Goal: Navigation & Orientation: Find specific page/section

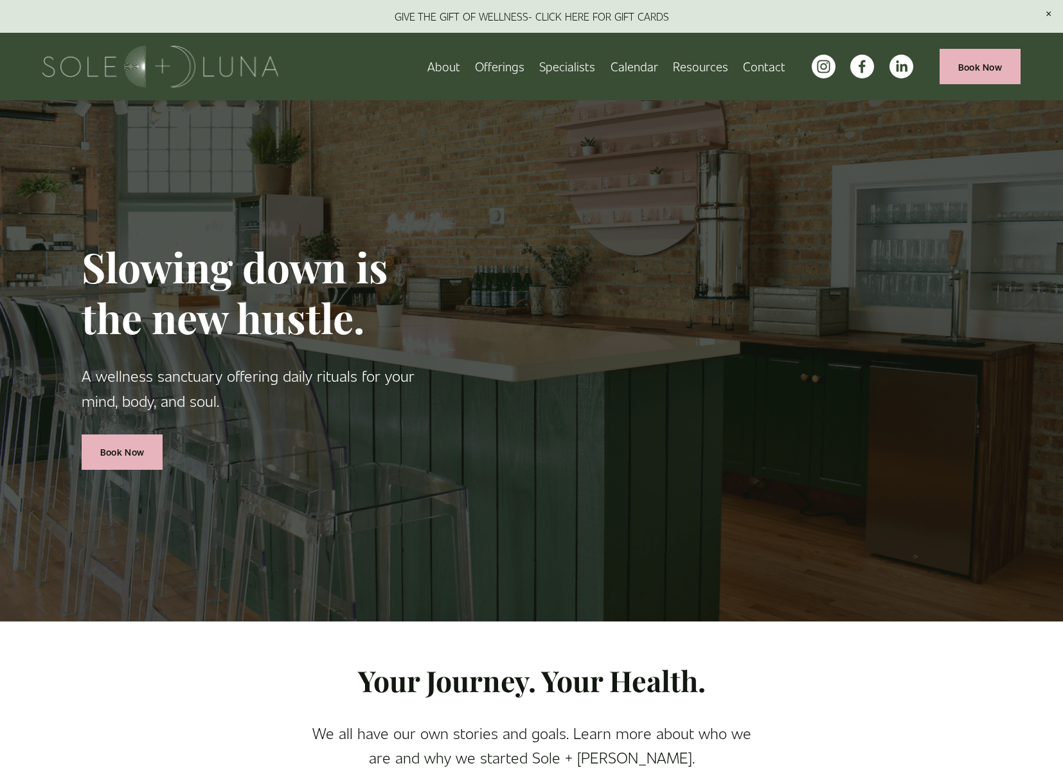
click at [506, 66] on span "Offerings" at bounding box center [499, 67] width 49 height 20
click at [0, 0] on span "Wellness Experiences" at bounding box center [0, 0] width 0 height 0
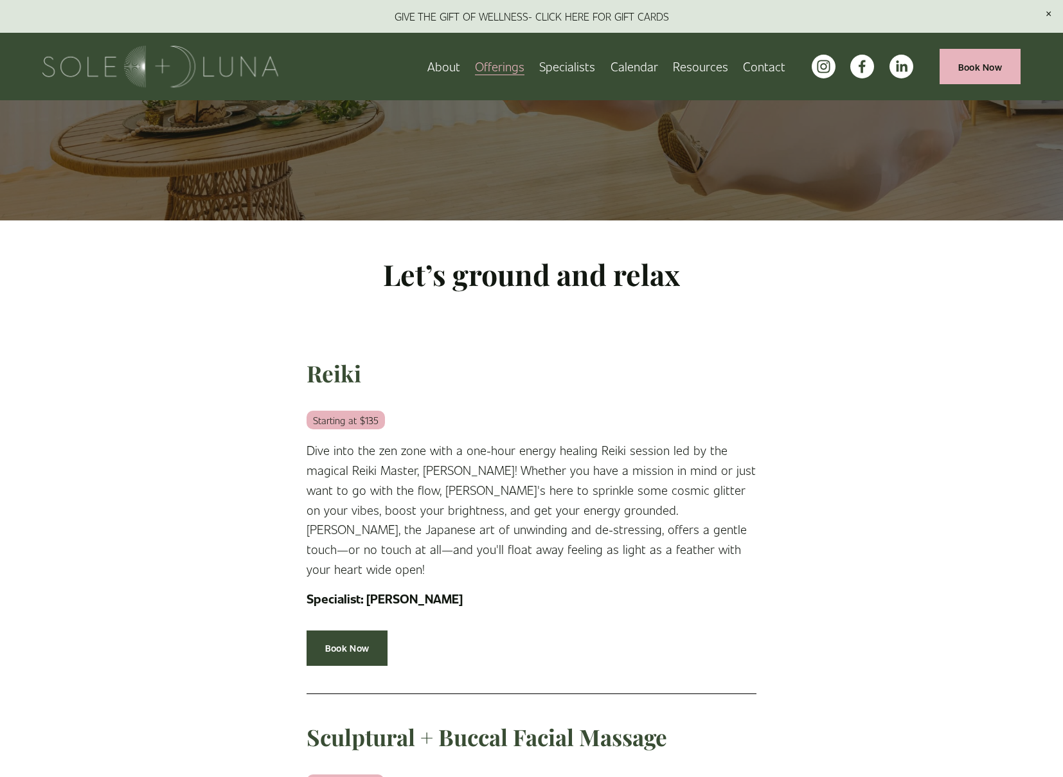
scroll to position [283, 0]
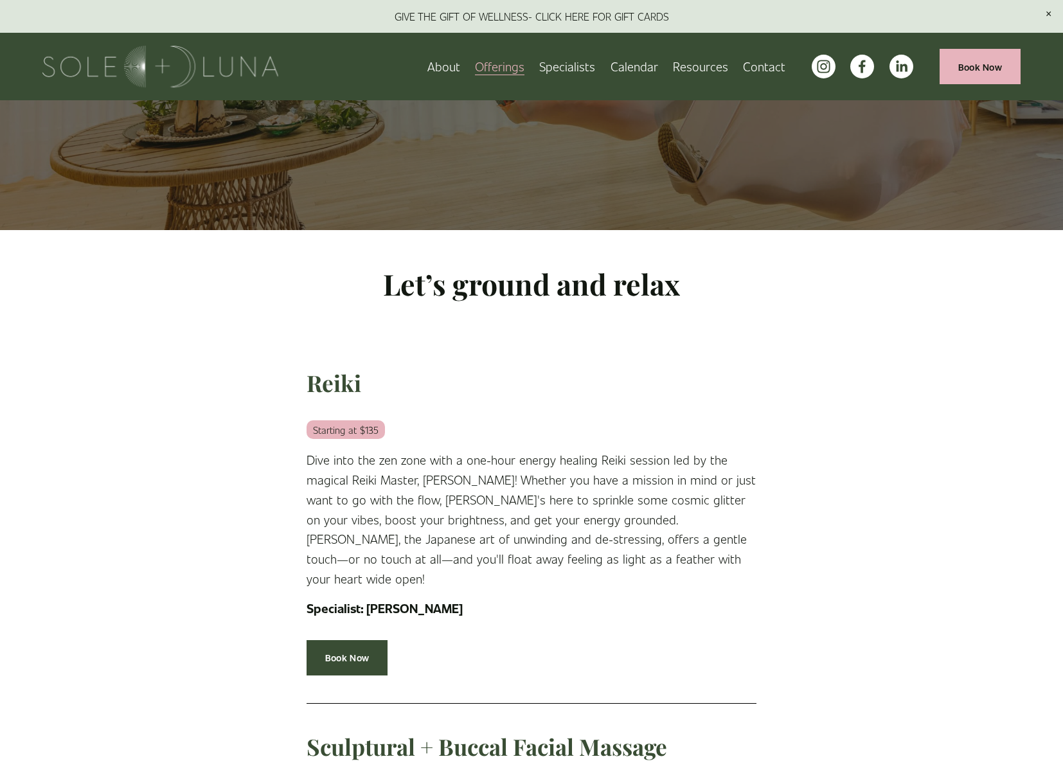
click at [0, 0] on span "Rituals" at bounding box center [0, 0] width 0 height 0
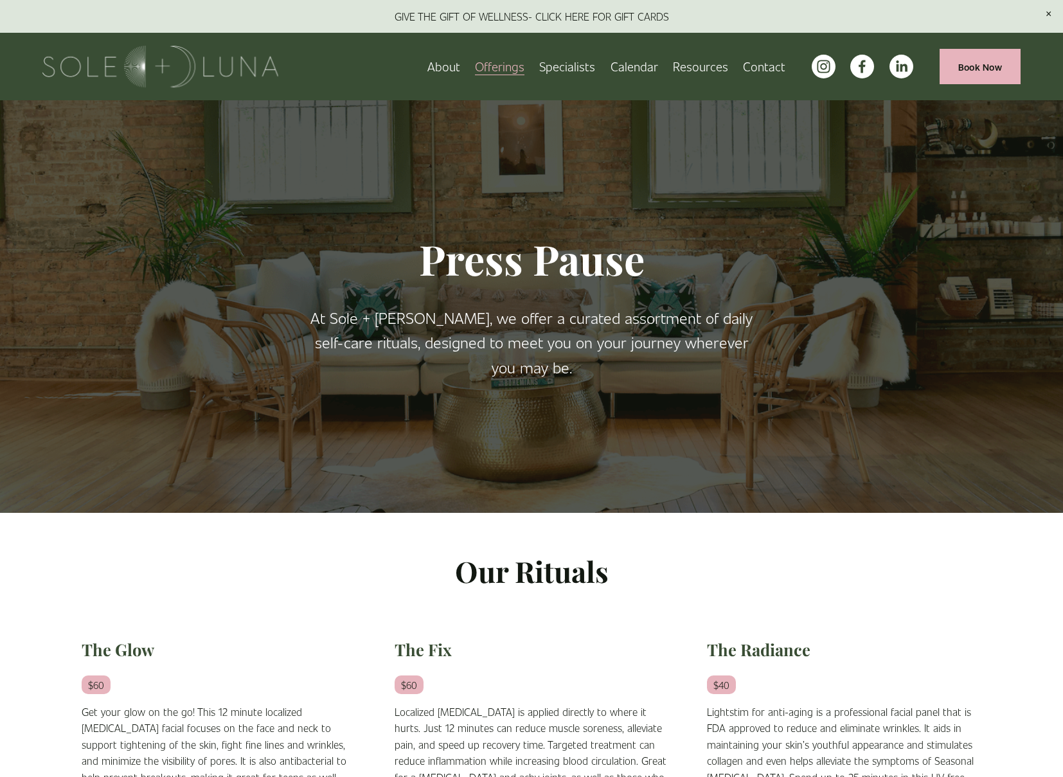
click at [571, 66] on link "Specialists" at bounding box center [567, 66] width 56 height 22
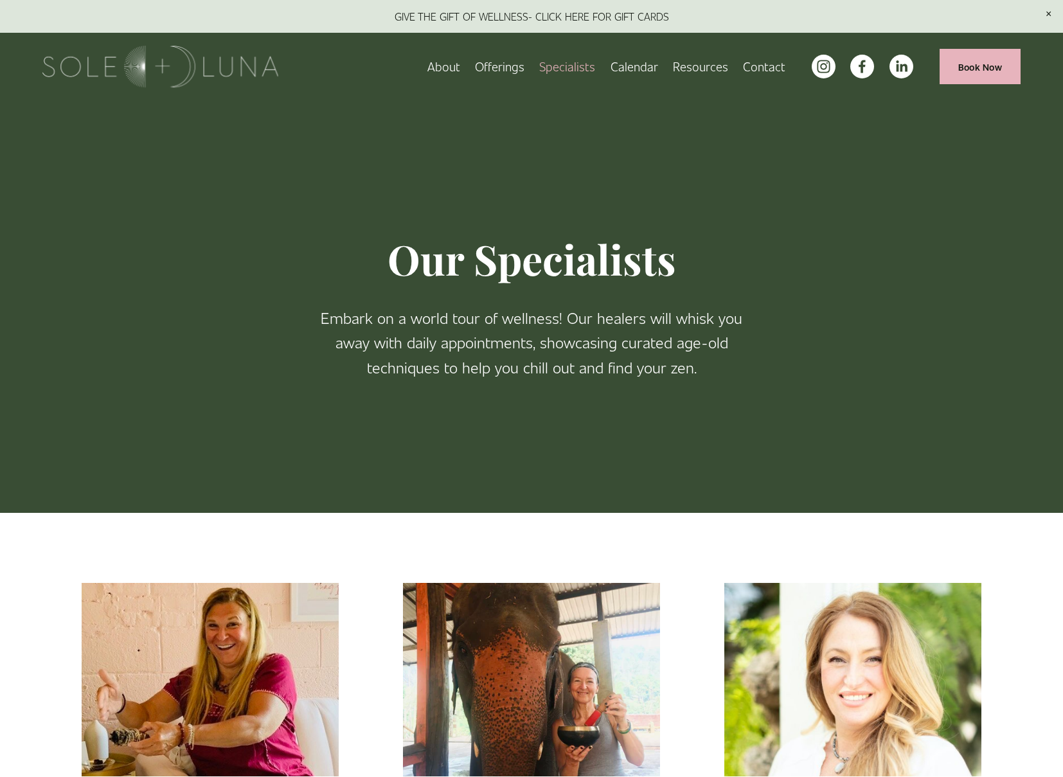
click at [639, 64] on link "Calendar" at bounding box center [634, 66] width 48 height 22
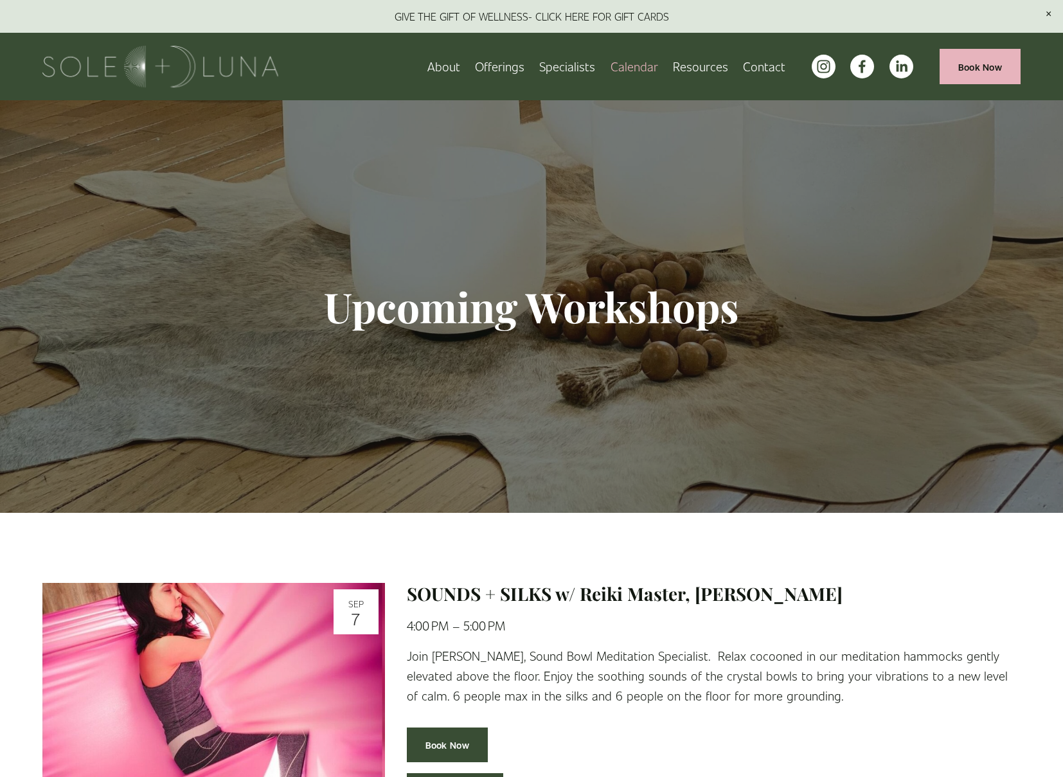
click at [985, 64] on link "Book Now" at bounding box center [979, 66] width 81 height 35
click at [0, 0] on span "Wellness Experiences" at bounding box center [0, 0] width 0 height 0
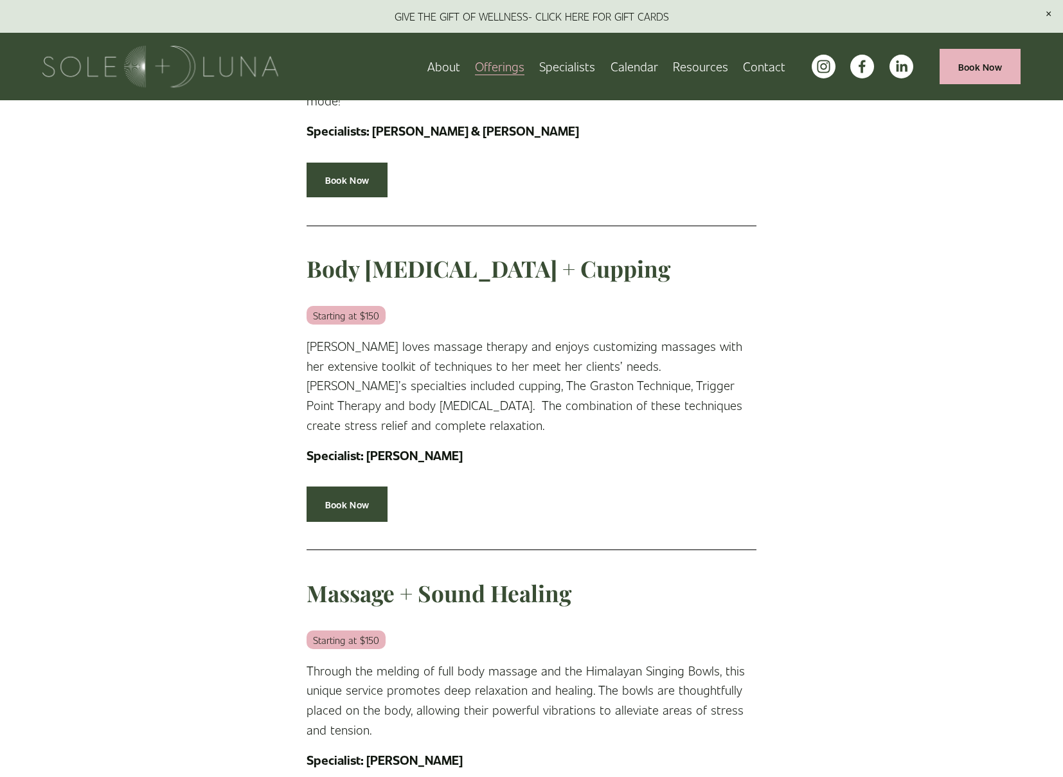
scroll to position [1462, 0]
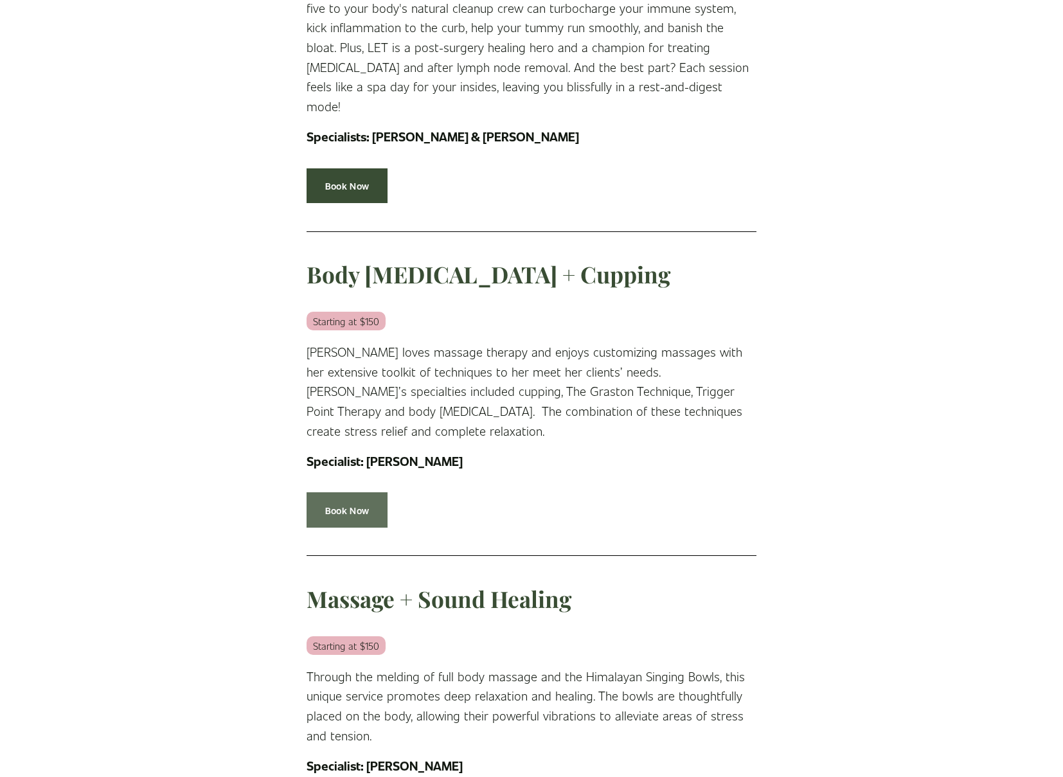
click at [348, 492] on link "Book Now" at bounding box center [346, 509] width 81 height 35
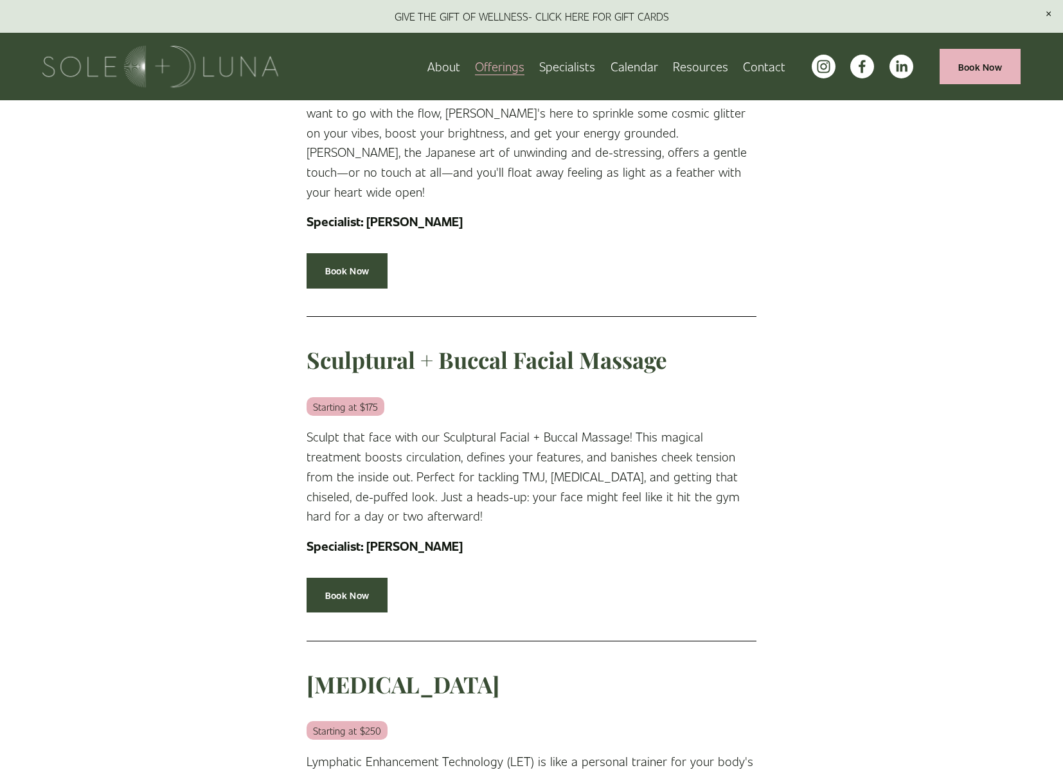
scroll to position [0, 0]
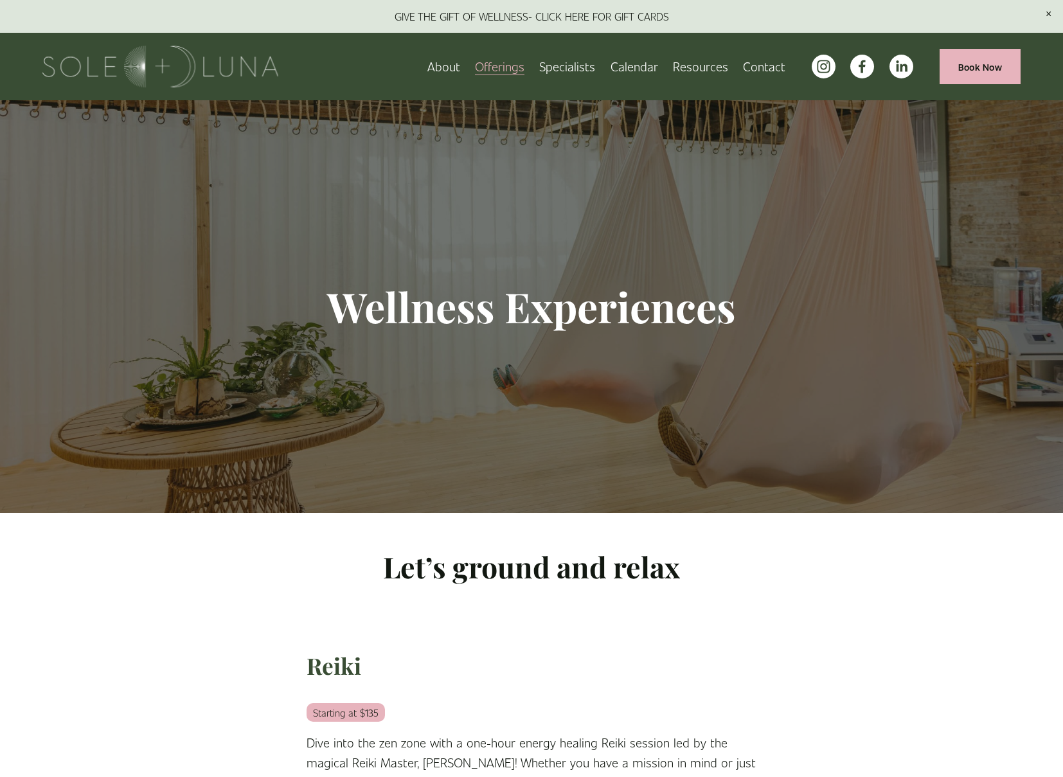
click at [447, 66] on link "About" at bounding box center [443, 66] width 33 height 22
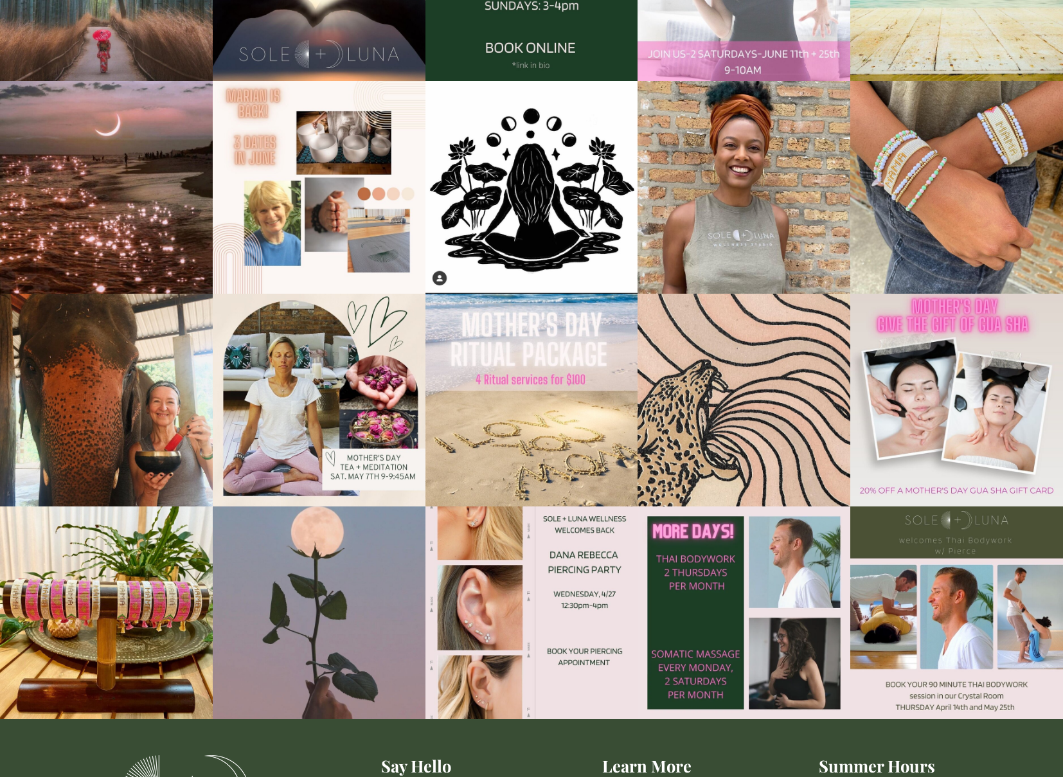
scroll to position [1931, 0]
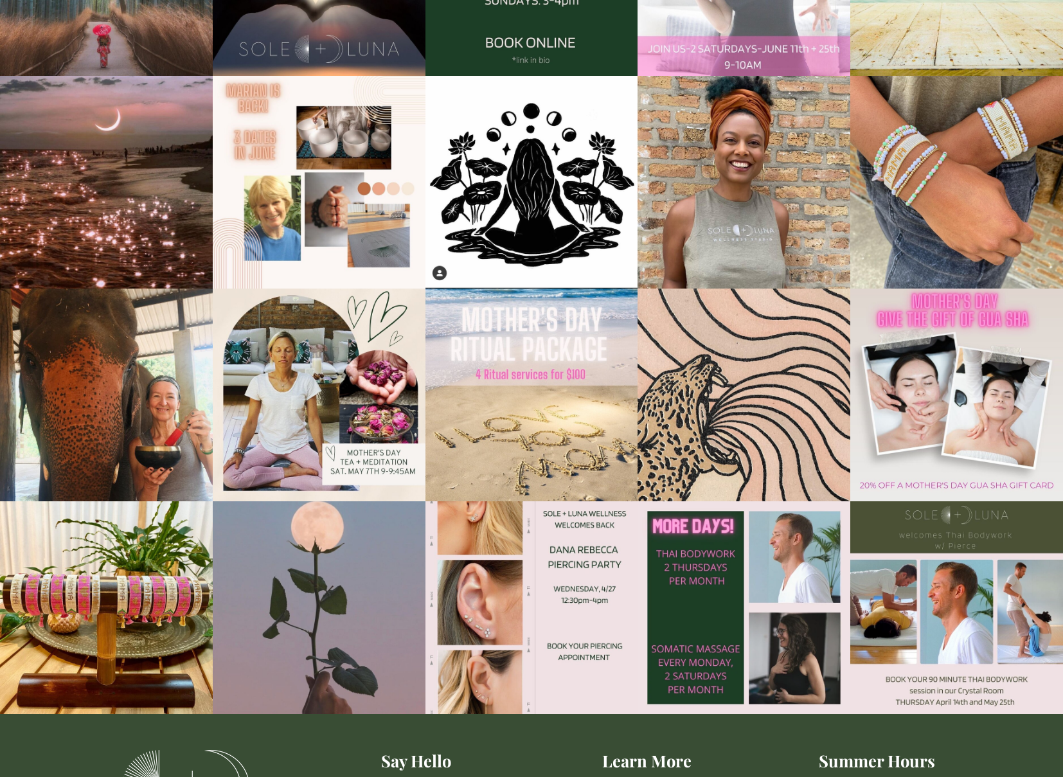
click at [569, 530] on img at bounding box center [531, 607] width 213 height 213
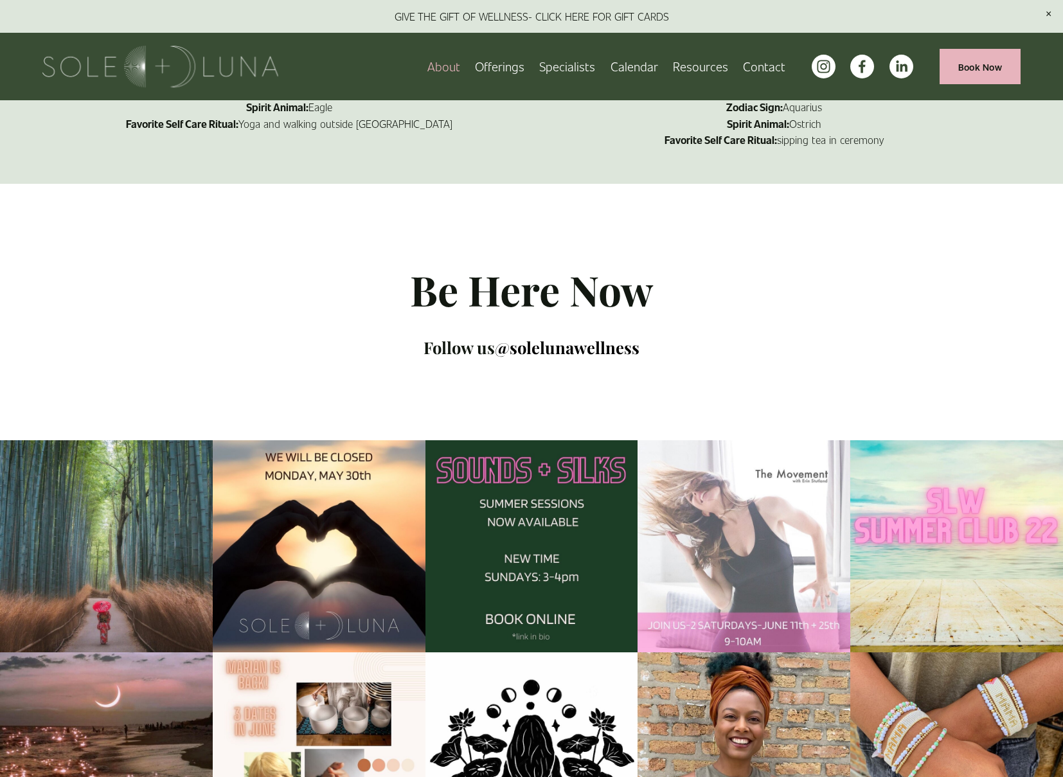
scroll to position [1333, 0]
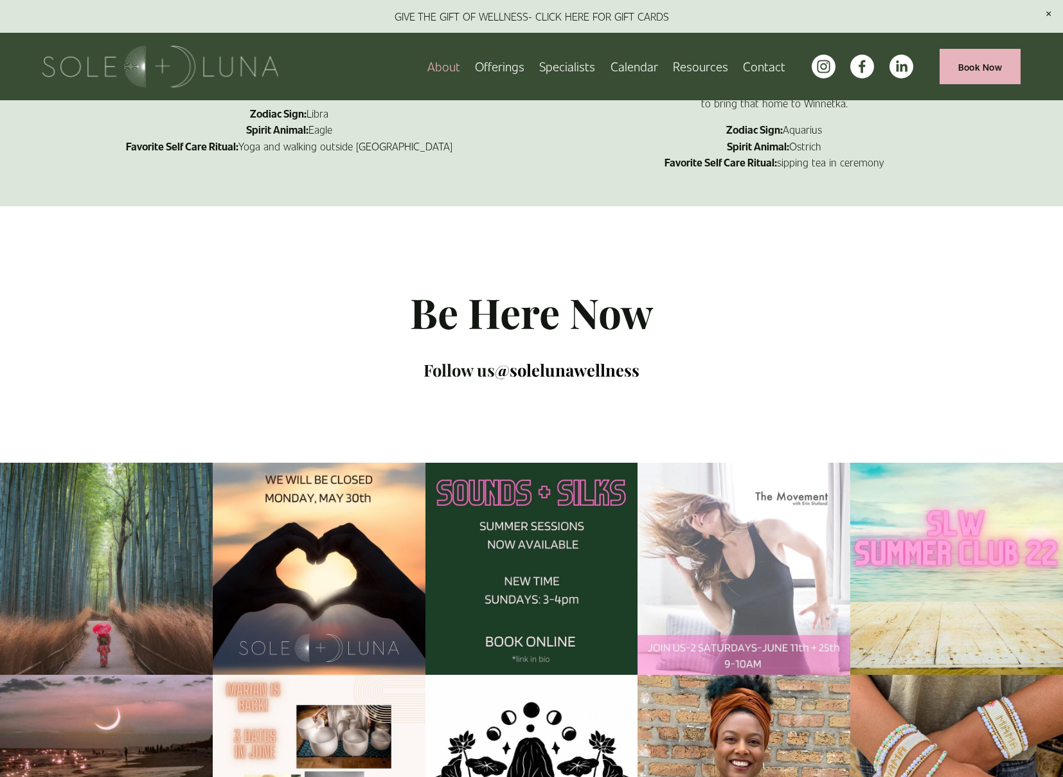
click at [301, 511] on img at bounding box center [319, 569] width 213 height 213
click at [170, 71] on img at bounding box center [160, 67] width 236 height 42
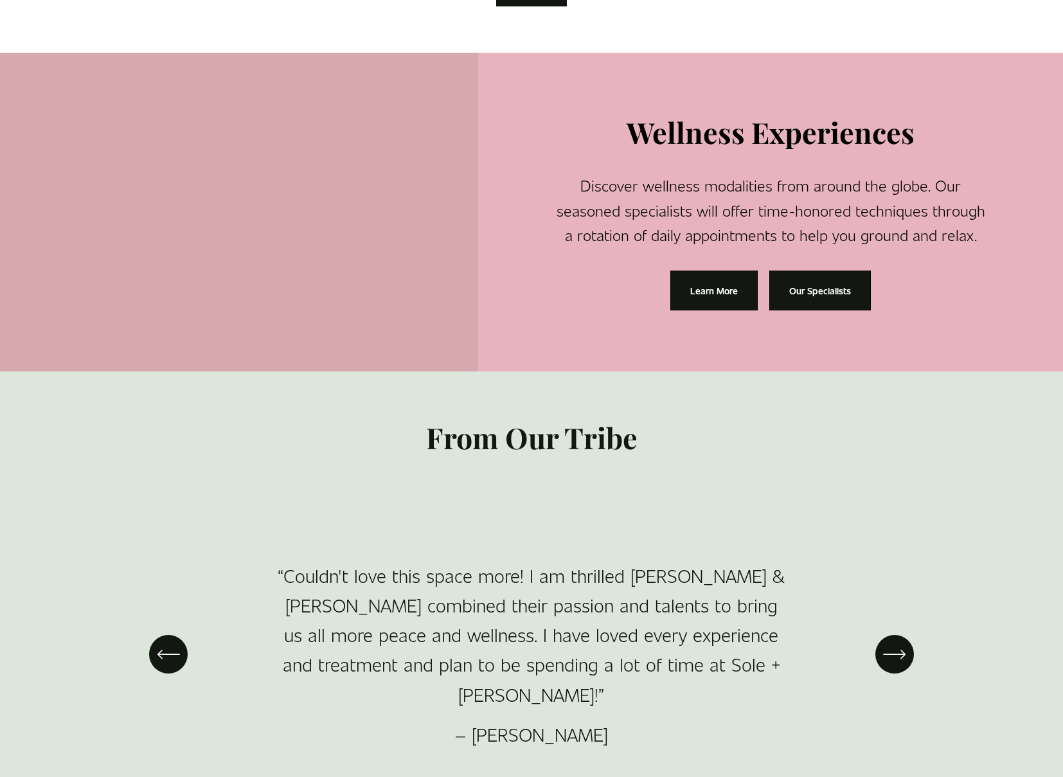
scroll to position [1712, 0]
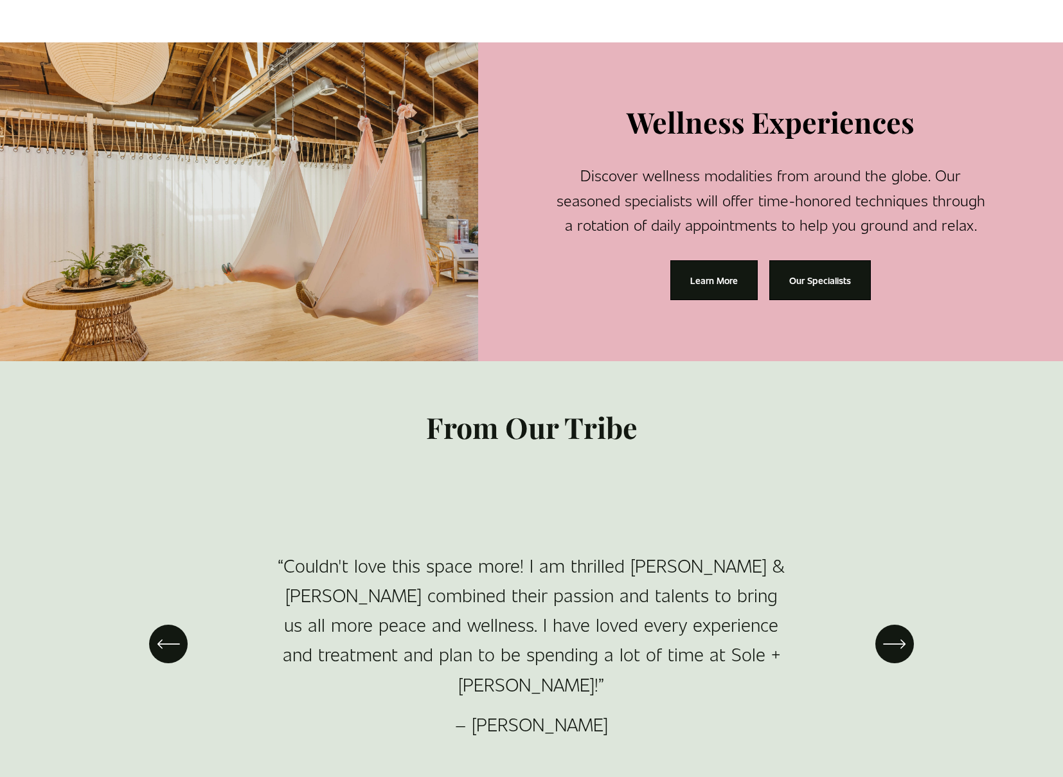
click at [716, 279] on link "Learn More" at bounding box center [713, 280] width 87 height 40
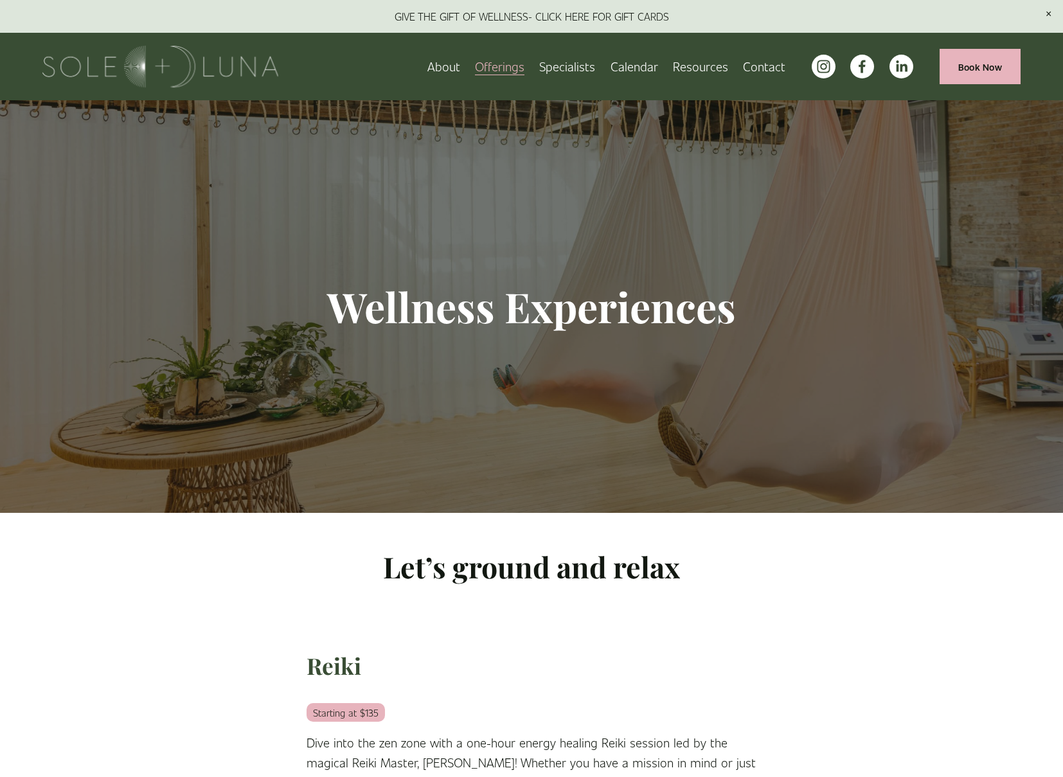
click at [0, 0] on span "Rituals" at bounding box center [0, 0] width 0 height 0
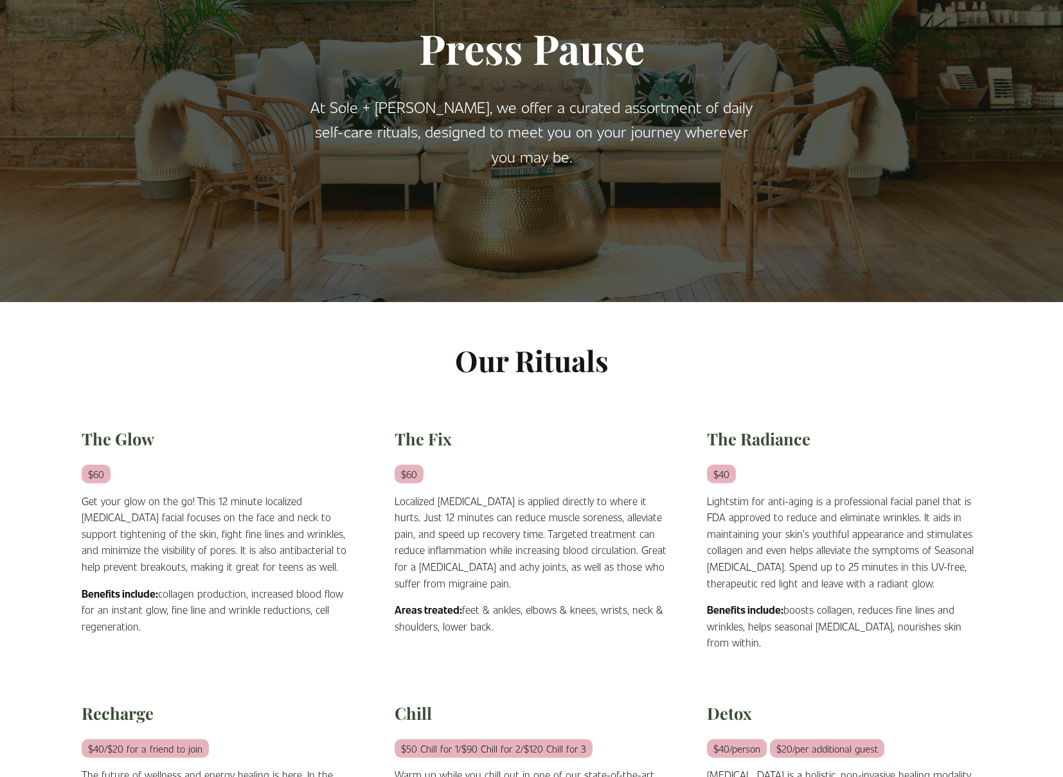
scroll to position [119, 0]
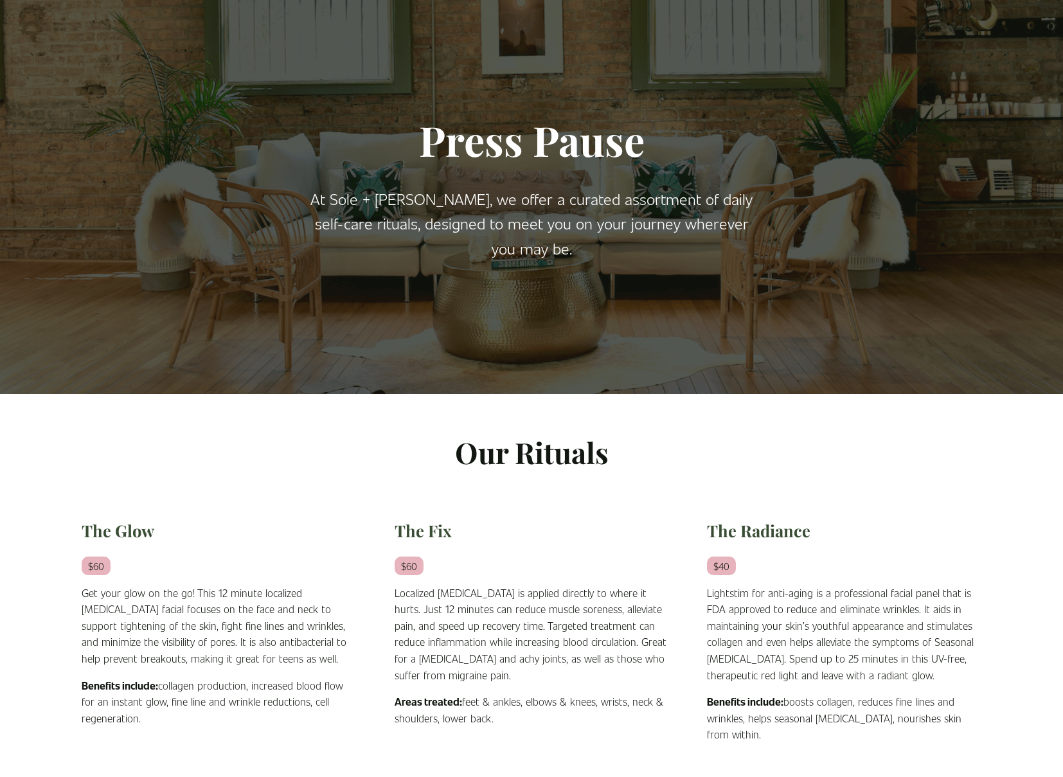
click at [559, 145] on h1 "Press Pause" at bounding box center [531, 140] width 450 height 51
click at [578, 146] on h1 "Press Pause" at bounding box center [531, 140] width 450 height 51
click at [575, 143] on h1 "Press Pause" at bounding box center [531, 140] width 450 height 51
click at [578, 148] on h1 "Press Pause" at bounding box center [531, 140] width 450 height 51
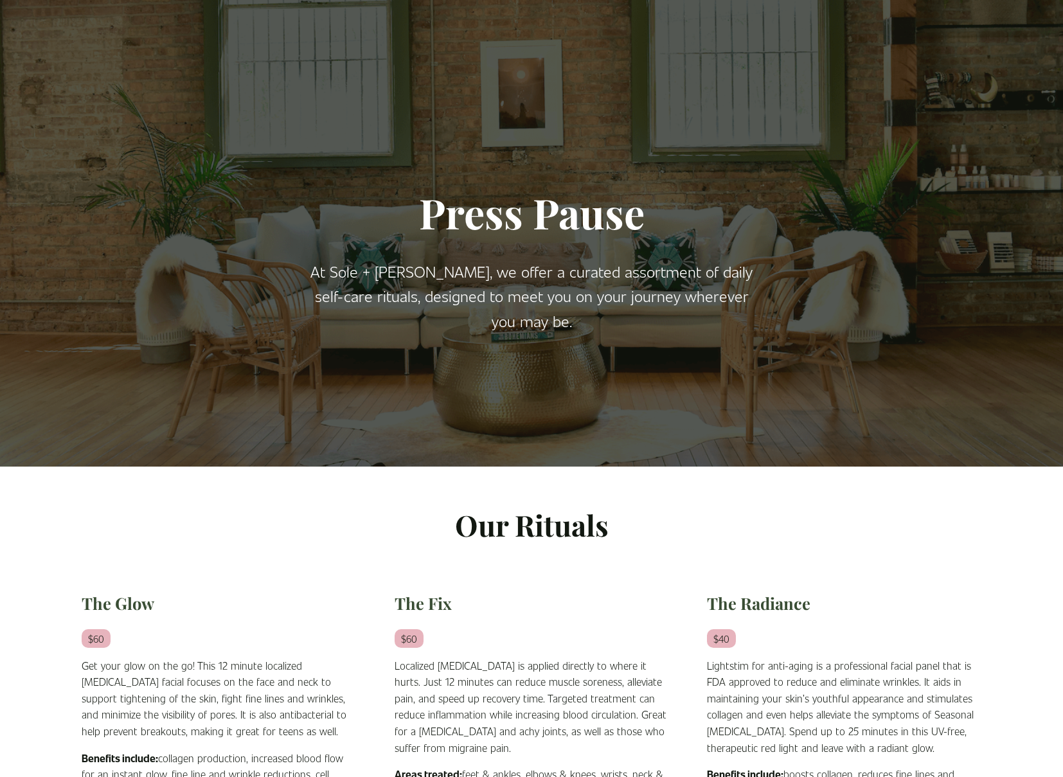
scroll to position [0, 0]
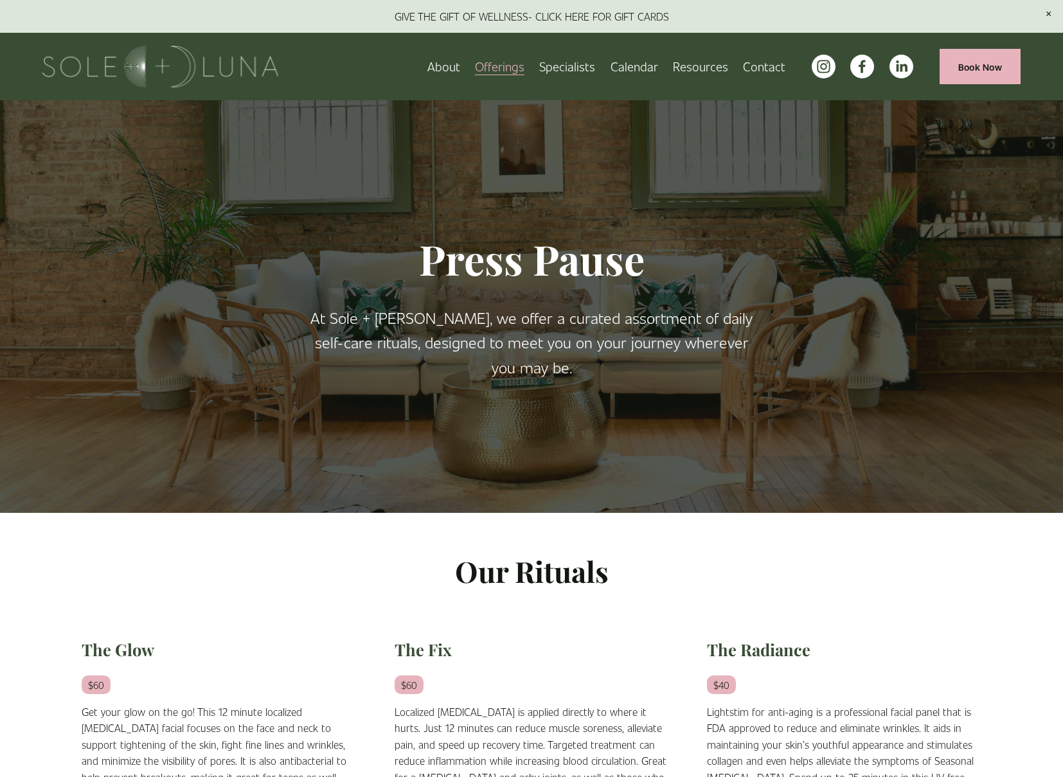
click at [573, 66] on link "Specialists" at bounding box center [567, 66] width 56 height 22
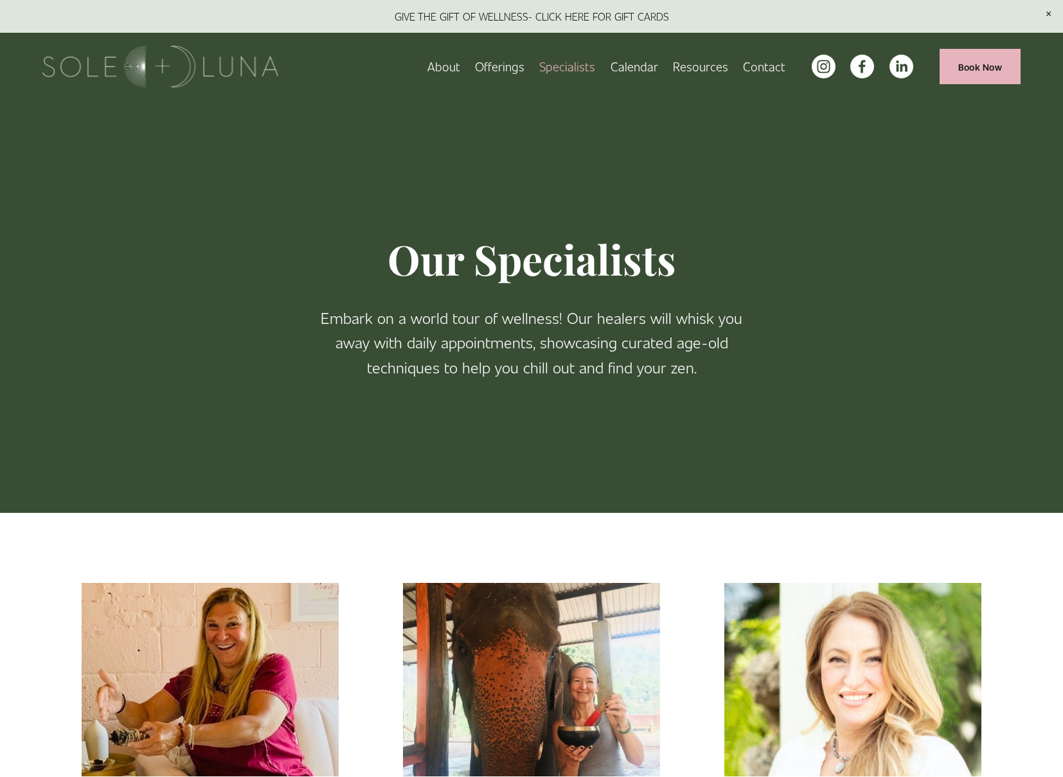
click at [630, 67] on link "Calendar" at bounding box center [634, 66] width 48 height 22
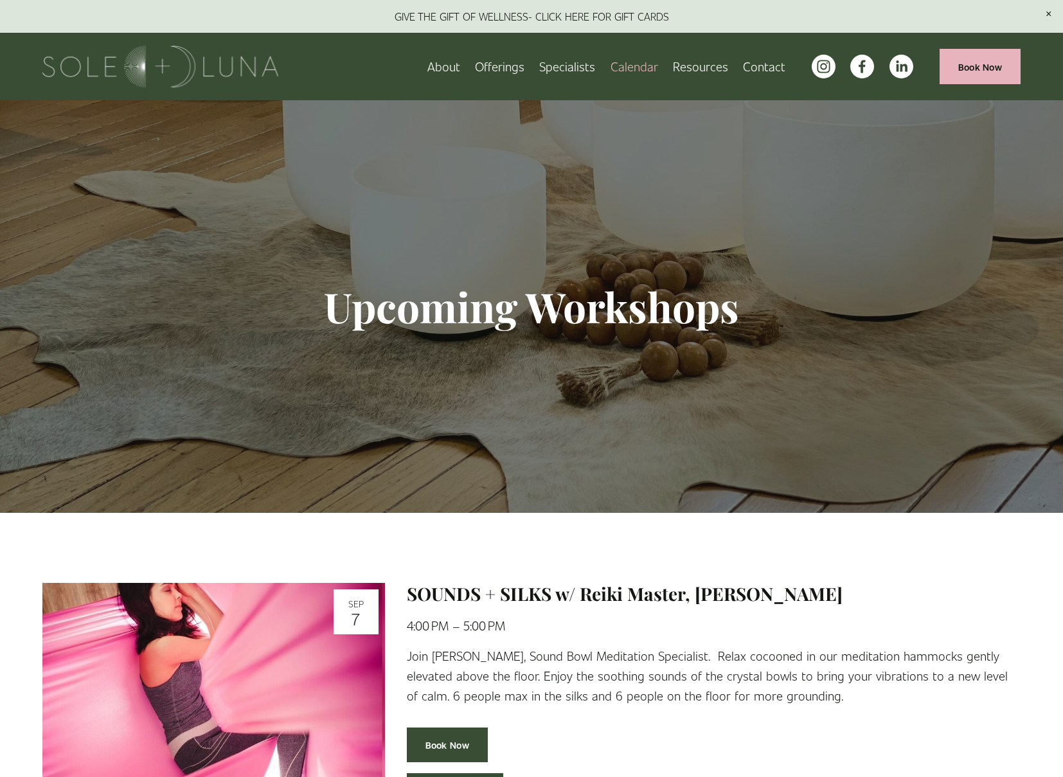
click at [454, 67] on link "About" at bounding box center [443, 66] width 33 height 22
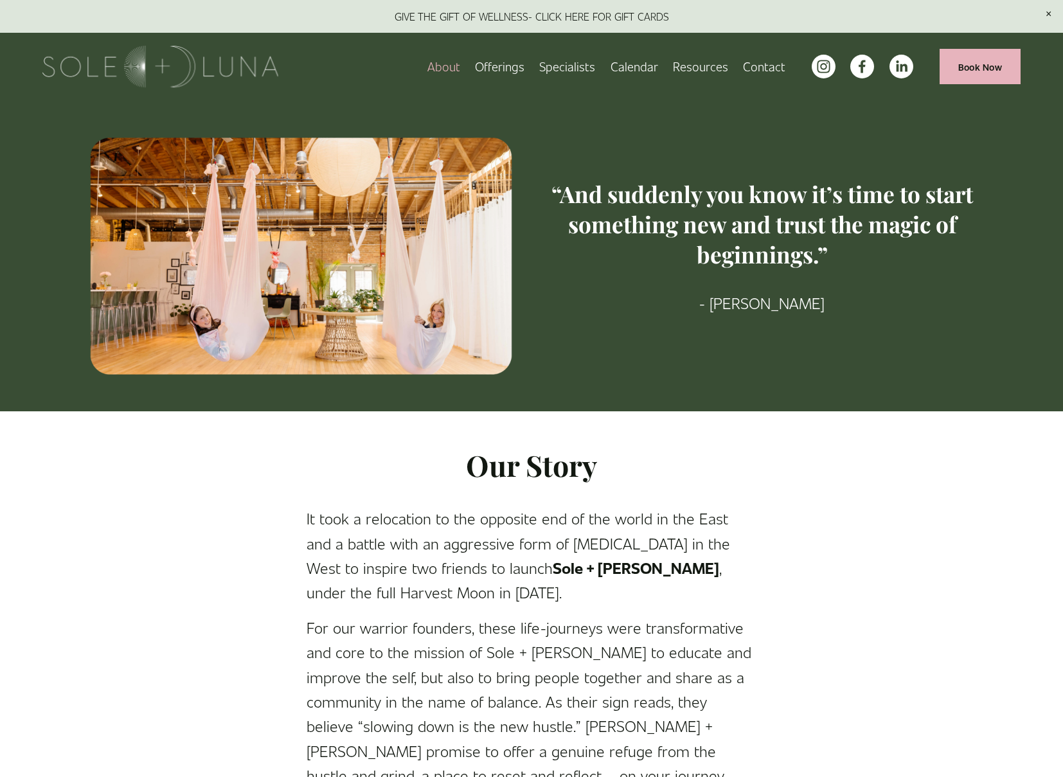
click at [567, 68] on link "Specialists" at bounding box center [567, 66] width 56 height 22
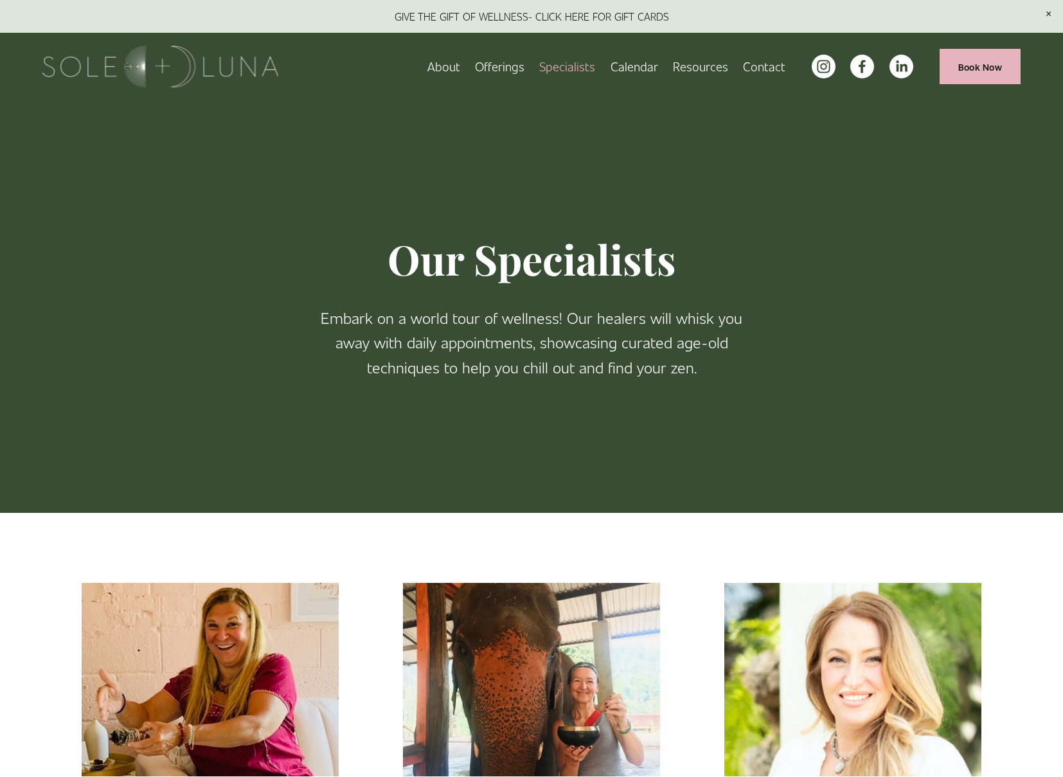
click at [451, 64] on link "About" at bounding box center [443, 66] width 33 height 22
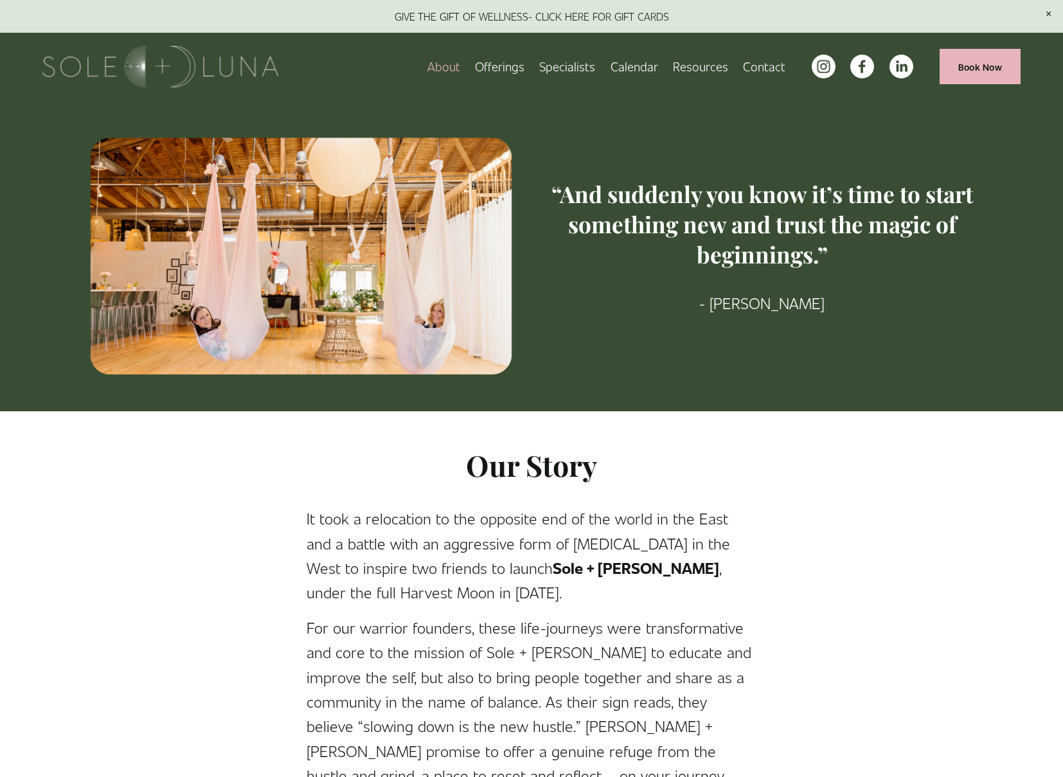
click at [593, 464] on h2 "Our Story" at bounding box center [531, 465] width 450 height 37
click at [0, 0] on span "Wellness Experiences" at bounding box center [0, 0] width 0 height 0
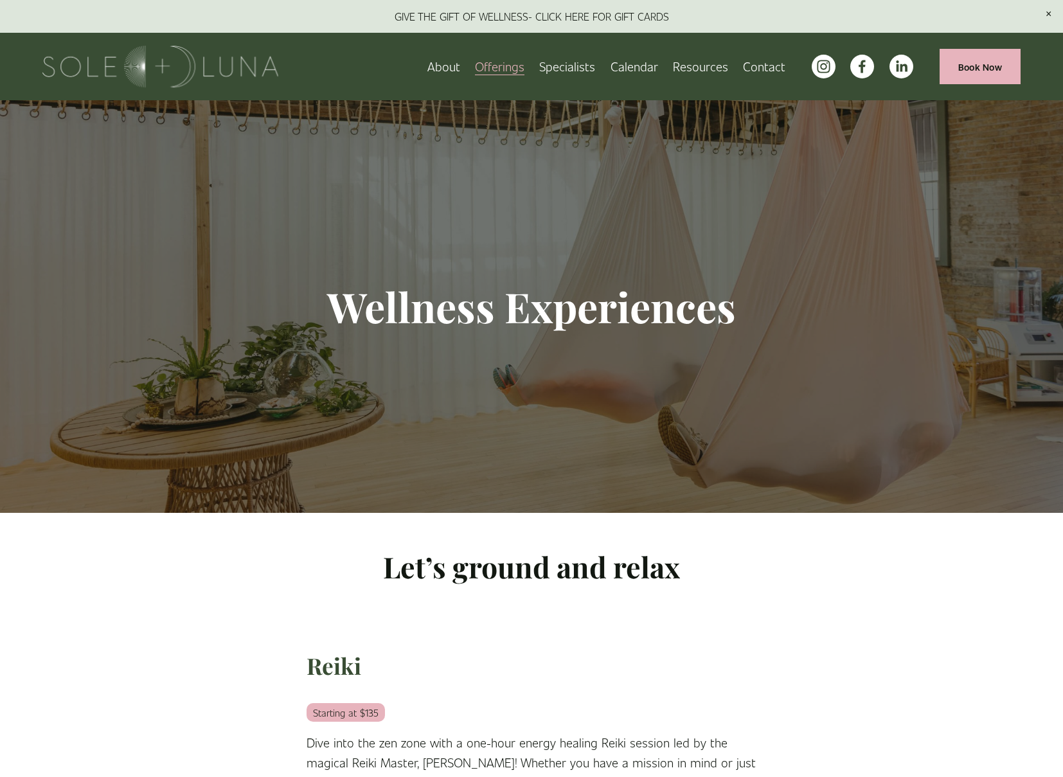
click at [0, 0] on span "Rituals" at bounding box center [0, 0] width 0 height 0
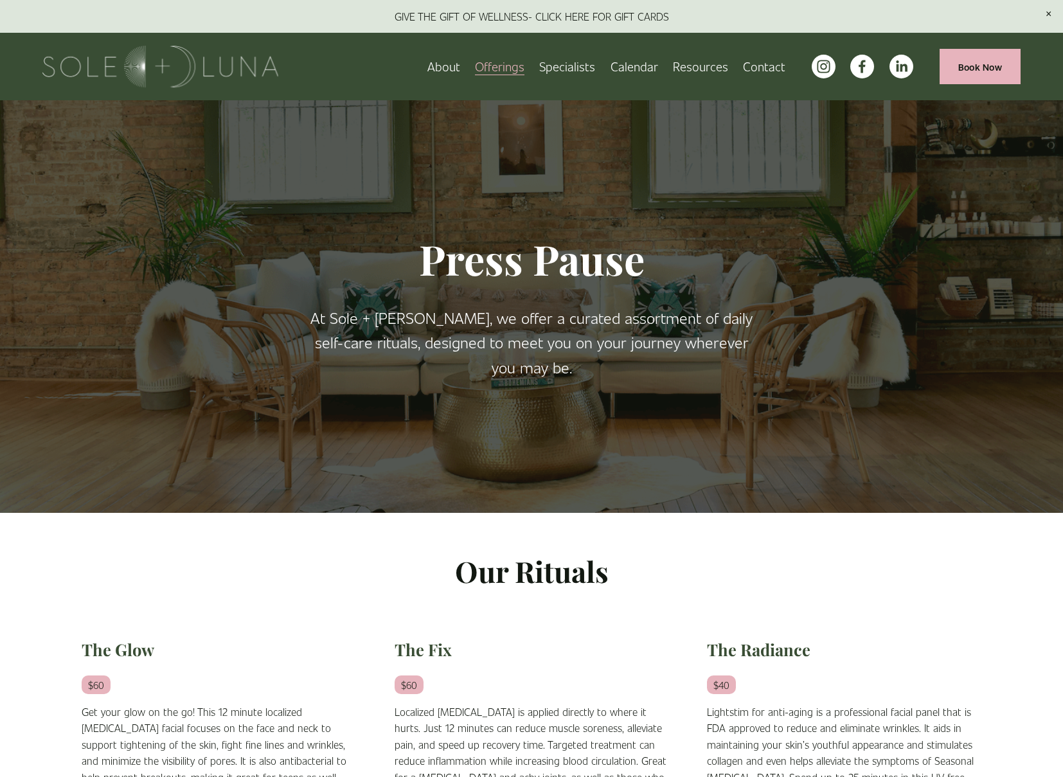
click at [977, 62] on link "Book Now" at bounding box center [979, 66] width 81 height 35
